Goal: Information Seeking & Learning: Learn about a topic

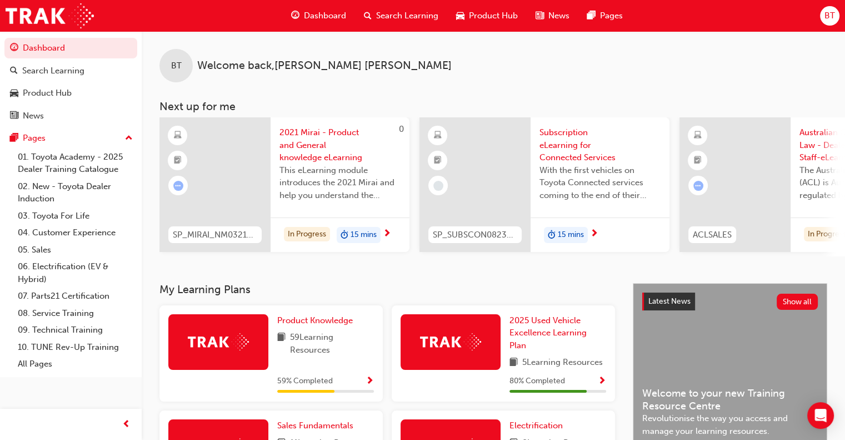
click at [367, 386] on span "Show Progress" at bounding box center [370, 381] width 8 height 10
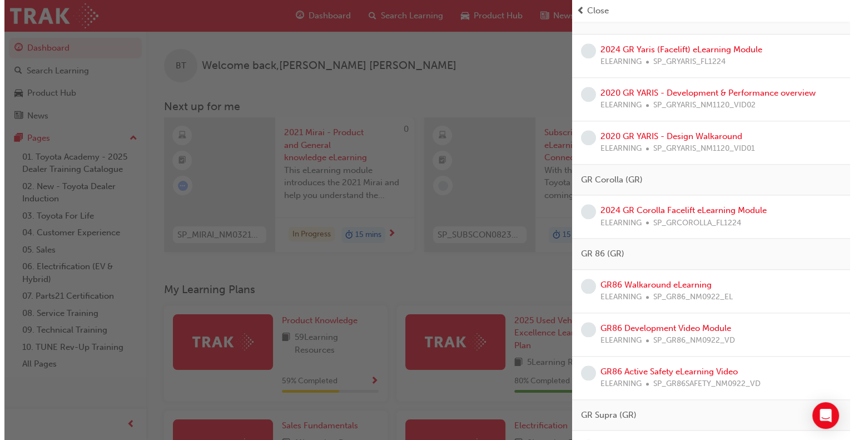
scroll to position [1173, 0]
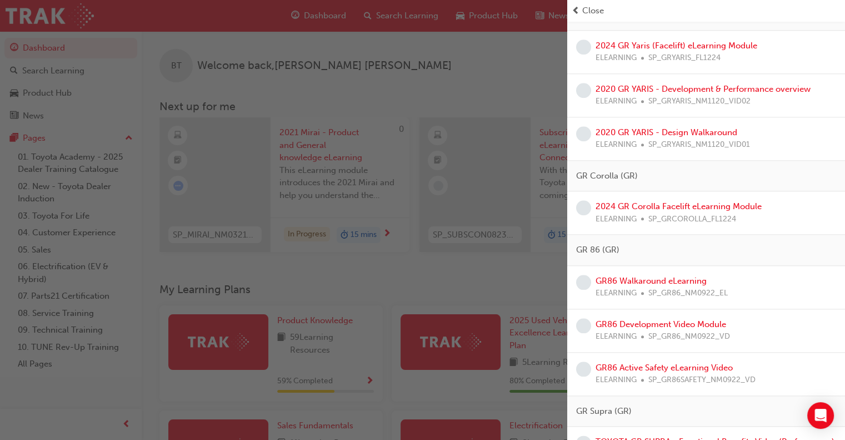
click at [656, 287] on span "SP_GR86_NM0922_EL" at bounding box center [688, 293] width 79 height 13
click at [664, 276] on link "GR86 Walkaround eLearning" at bounding box center [651, 281] width 111 height 10
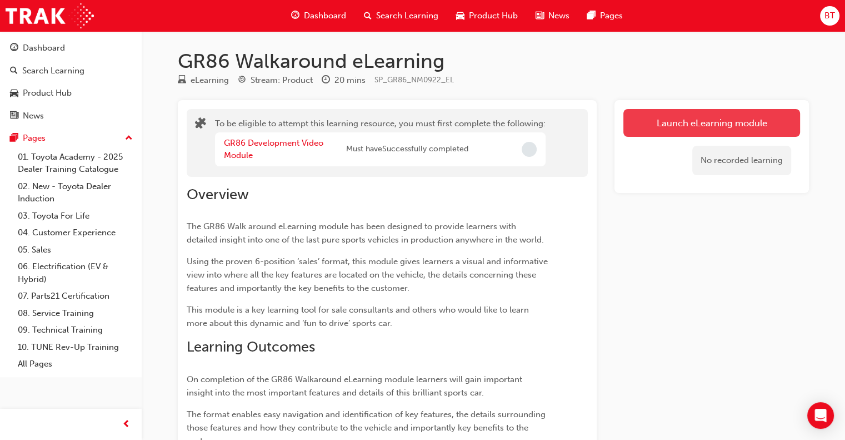
click at [705, 117] on button "Launch eLearning module" at bounding box center [712, 123] width 177 height 28
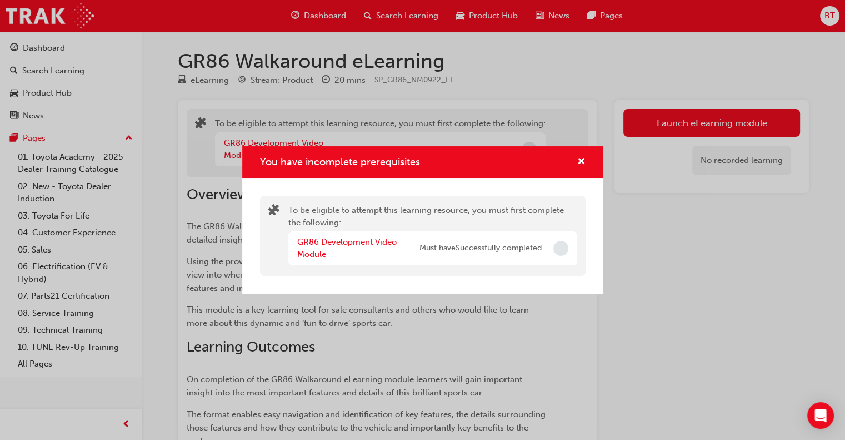
click at [558, 246] on span "Incomplete" at bounding box center [561, 248] width 15 height 15
click at [342, 246] on link "GR86 Development Video Module" at bounding box center [346, 248] width 99 height 23
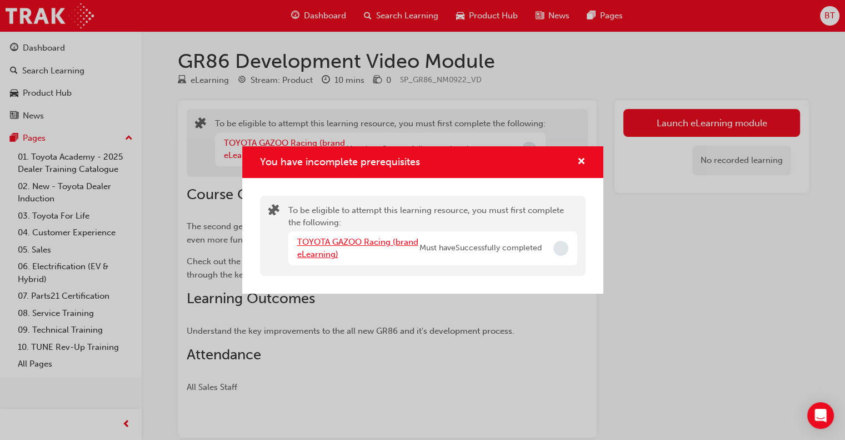
click at [386, 238] on link "TOYOTA GAZOO Racing (brand eLearning)" at bounding box center [357, 248] width 121 height 23
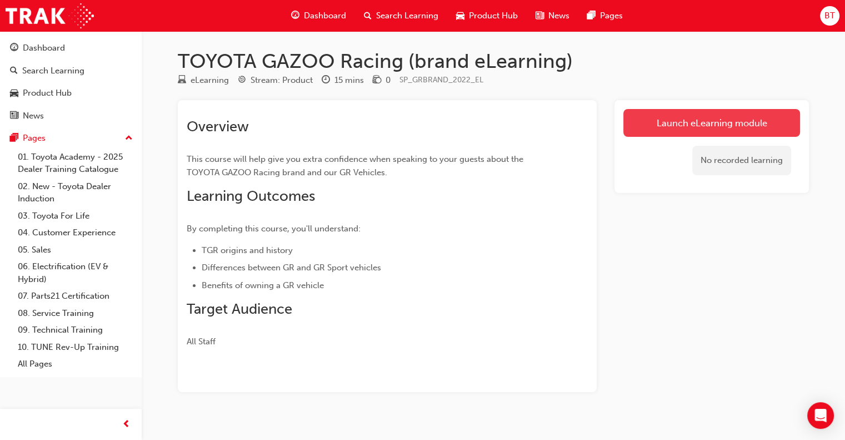
click at [711, 132] on link "Launch eLearning module" at bounding box center [712, 123] width 177 height 28
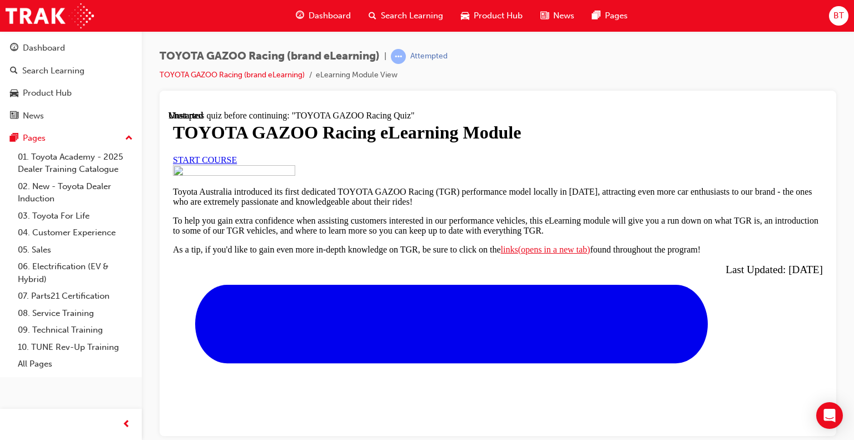
click at [237, 164] on link "START COURSE" at bounding box center [205, 159] width 64 height 9
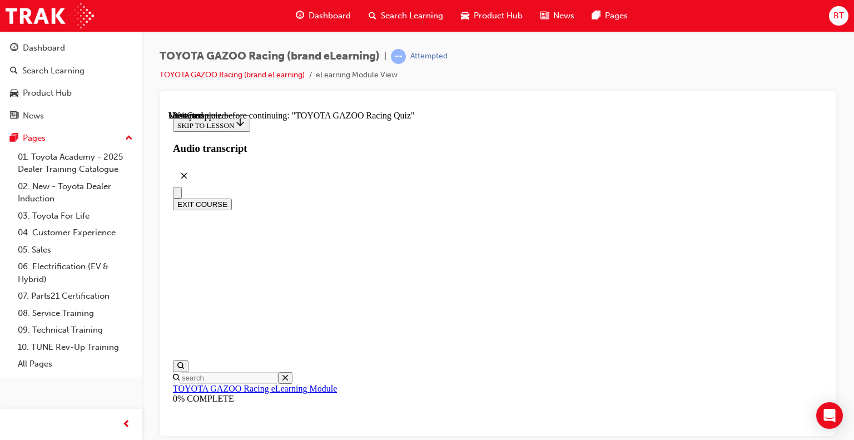
scroll to position [644, 0]
drag, startPoint x: 822, startPoint y: 137, endPoint x: 996, endPoint y: 290, distance: 231.6
drag, startPoint x: 823, startPoint y: 306, endPoint x: 997, endPoint y: 443, distance: 221.7
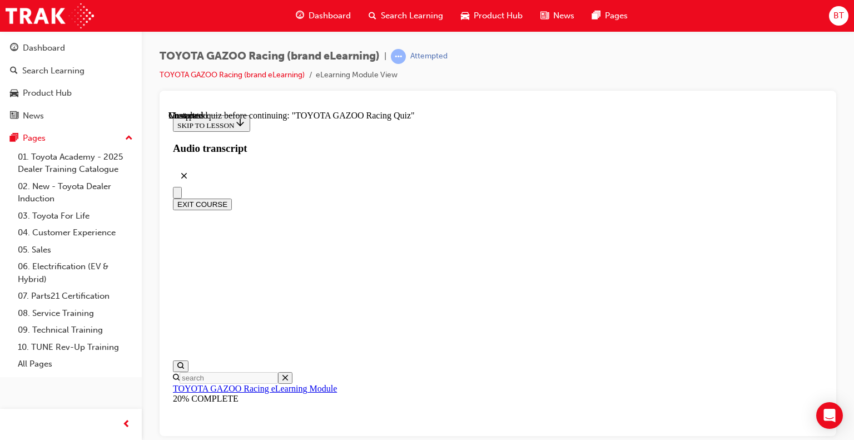
drag, startPoint x: 820, startPoint y: 333, endPoint x: 982, endPoint y: 549, distance: 269.6
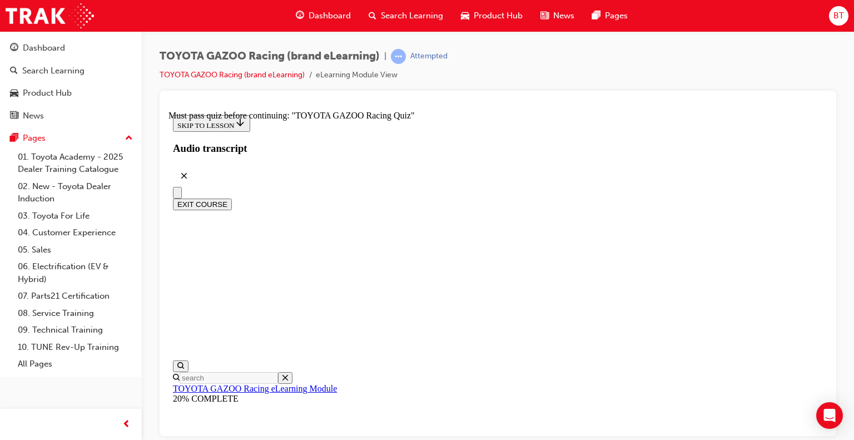
drag, startPoint x: 819, startPoint y: 268, endPoint x: 987, endPoint y: 512, distance: 295.4
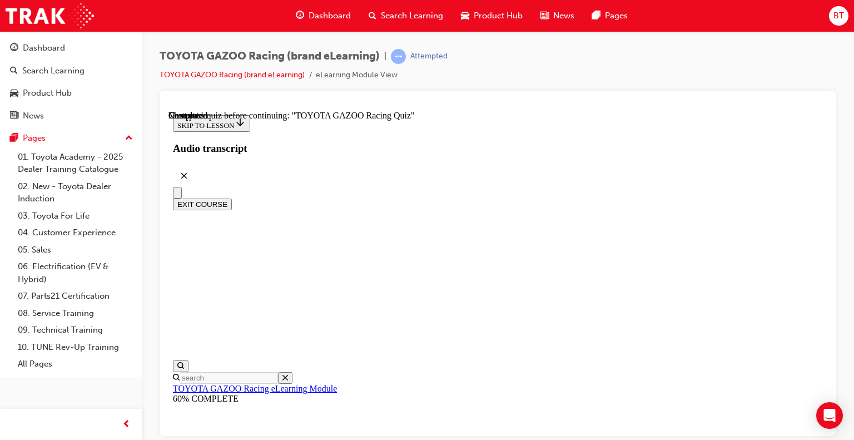
drag, startPoint x: 822, startPoint y: 214, endPoint x: 998, endPoint y: 357, distance: 226.4
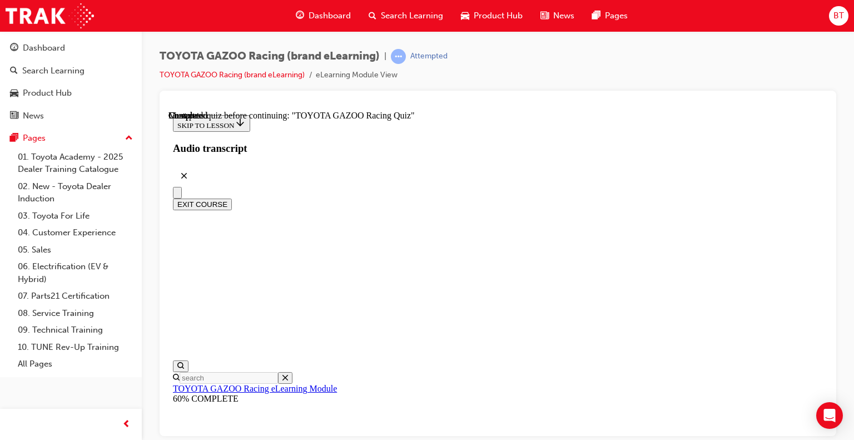
radio input "true"
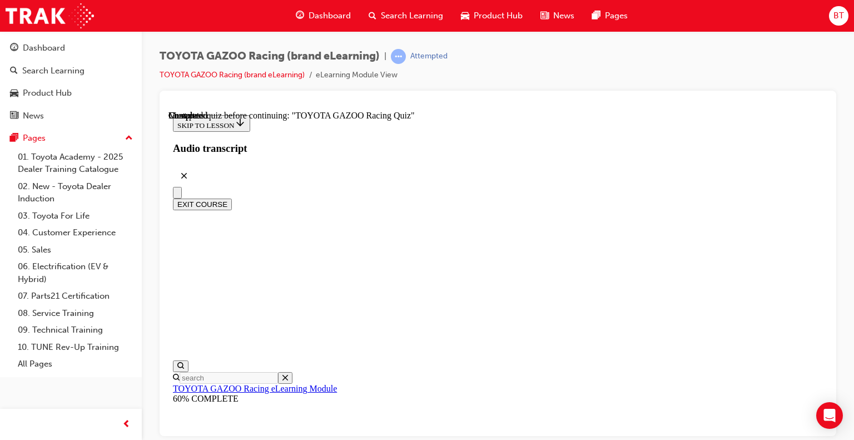
radio input "true"
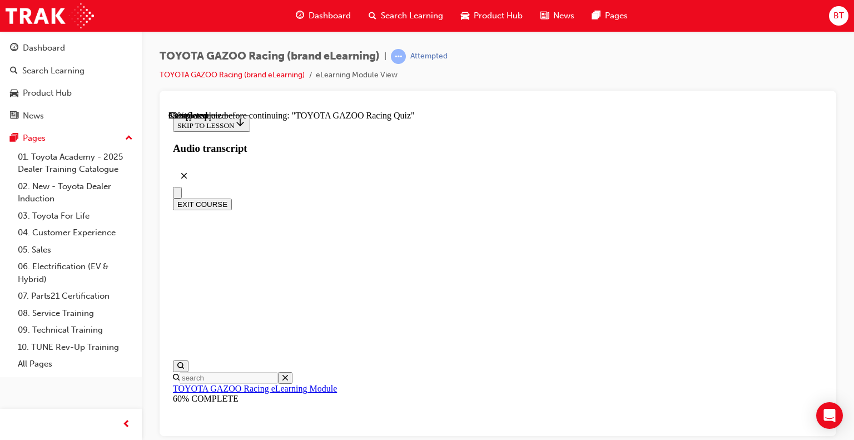
radio input "true"
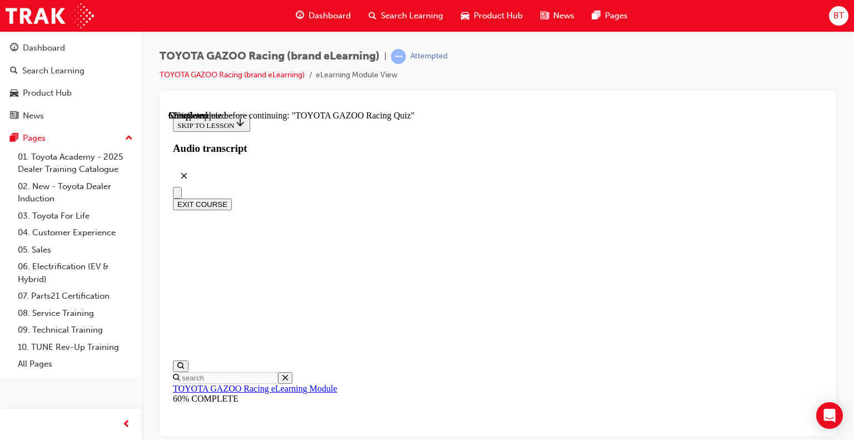
radio input "true"
drag, startPoint x: 823, startPoint y: 203, endPoint x: 1001, endPoint y: 353, distance: 233.2
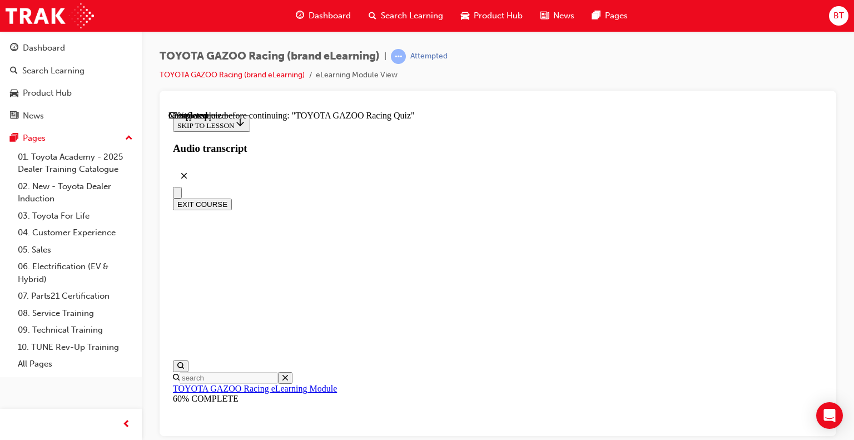
radio input "true"
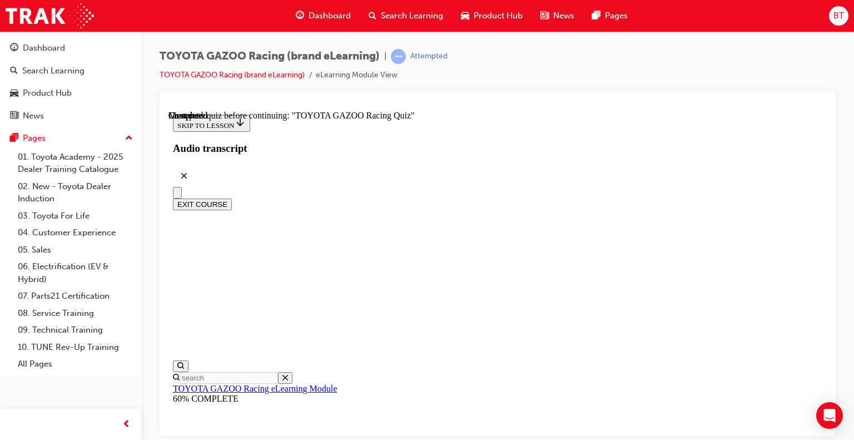
radio input "true"
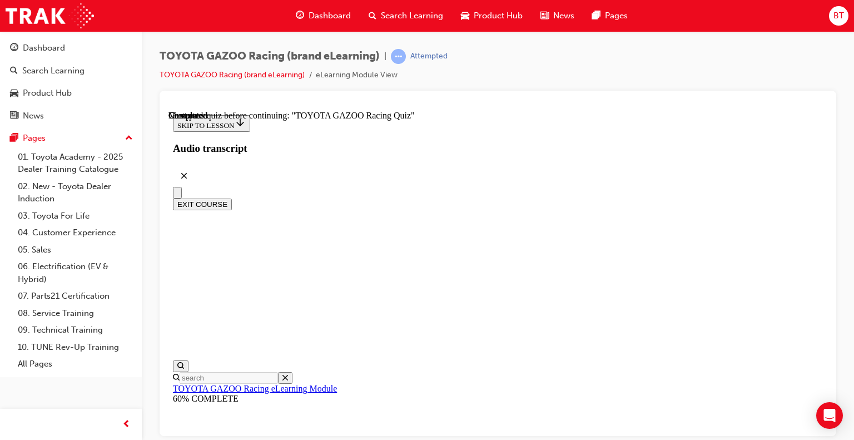
radio input "true"
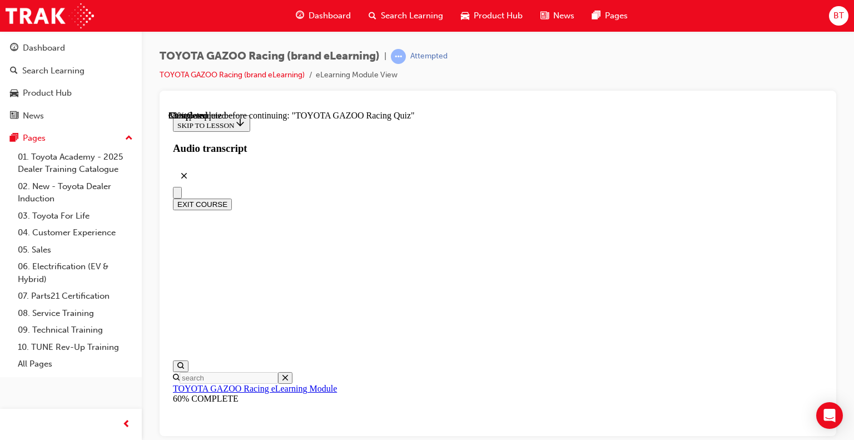
drag, startPoint x: 822, startPoint y: 207, endPoint x: 1004, endPoint y: 405, distance: 269.4
radio input "true"
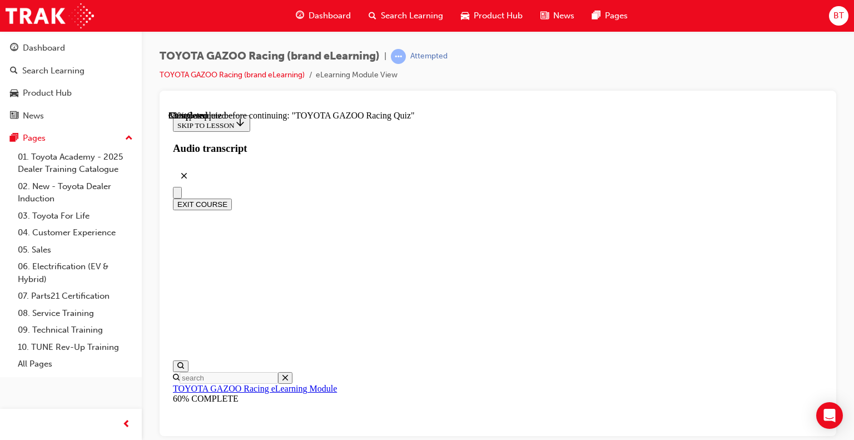
radio input "true"
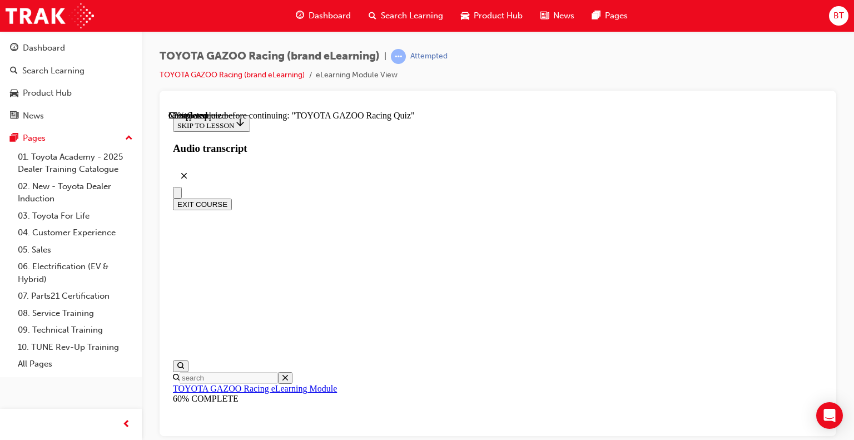
radio input "true"
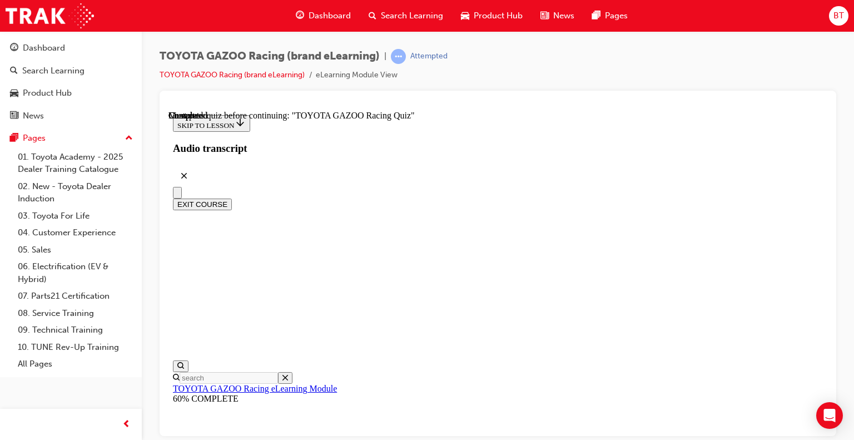
scroll to position [89, 0]
radio input "true"
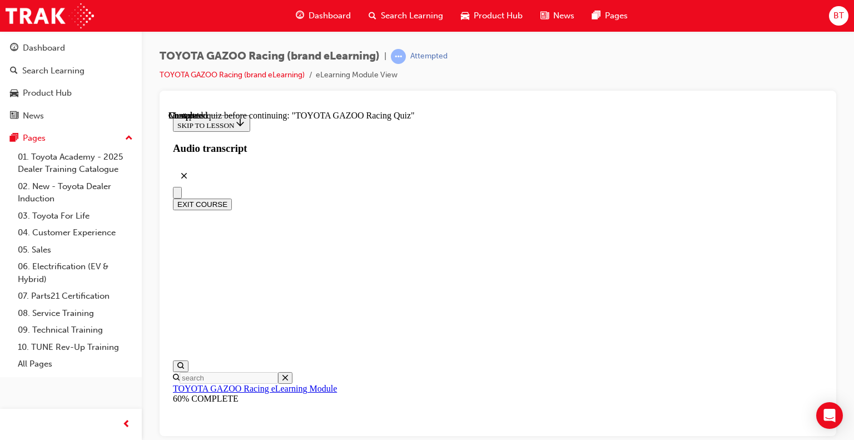
scroll to position [150, 0]
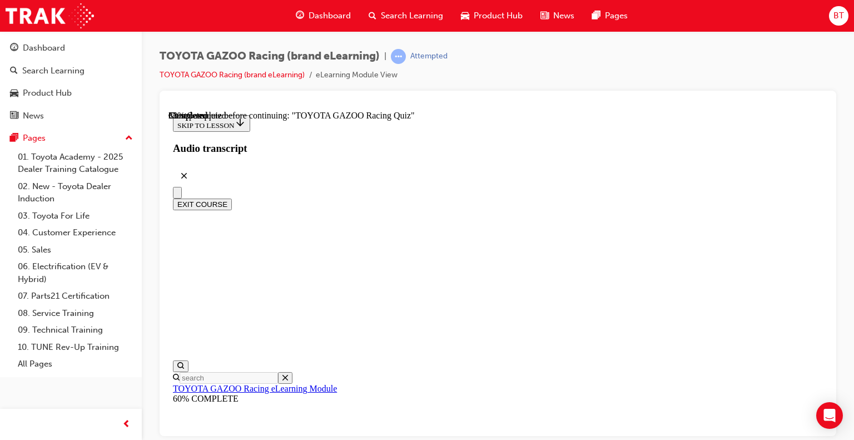
radio input "true"
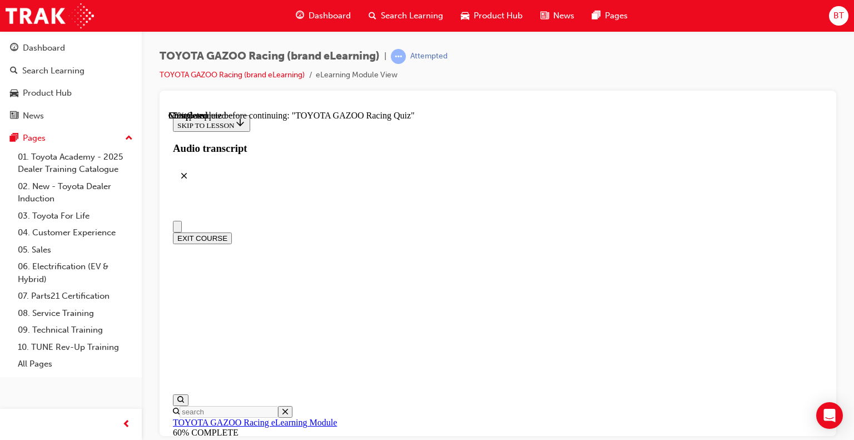
scroll to position [0, 0]
radio input "true"
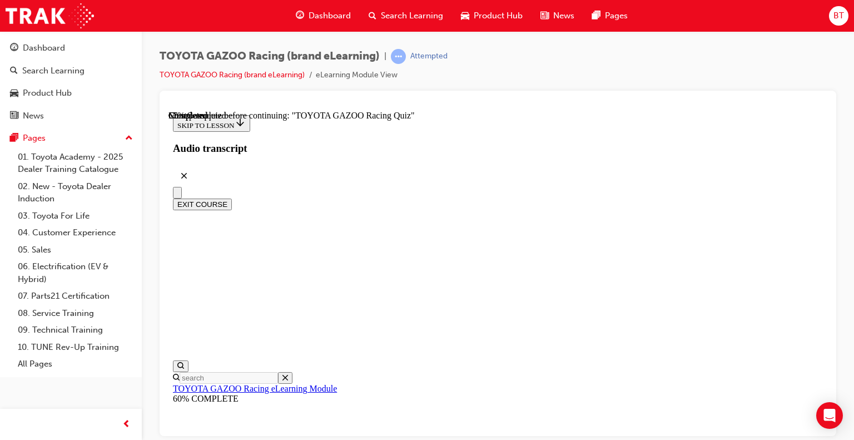
scroll to position [93, 0]
radio input "true"
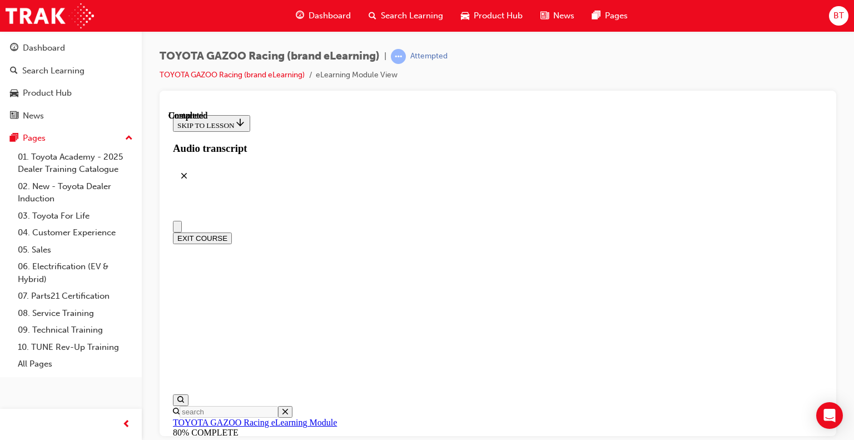
scroll to position [0, 0]
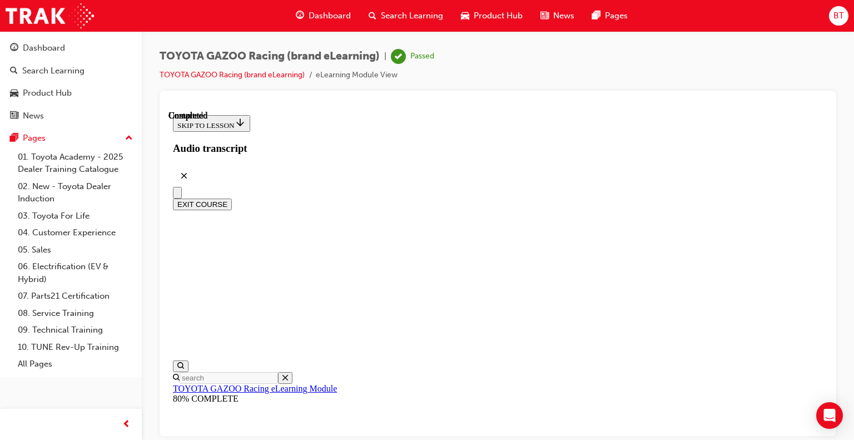
drag, startPoint x: 820, startPoint y: 240, endPoint x: 1001, endPoint y: 481, distance: 301.0
